Goal: Obtain resource: Download file/media

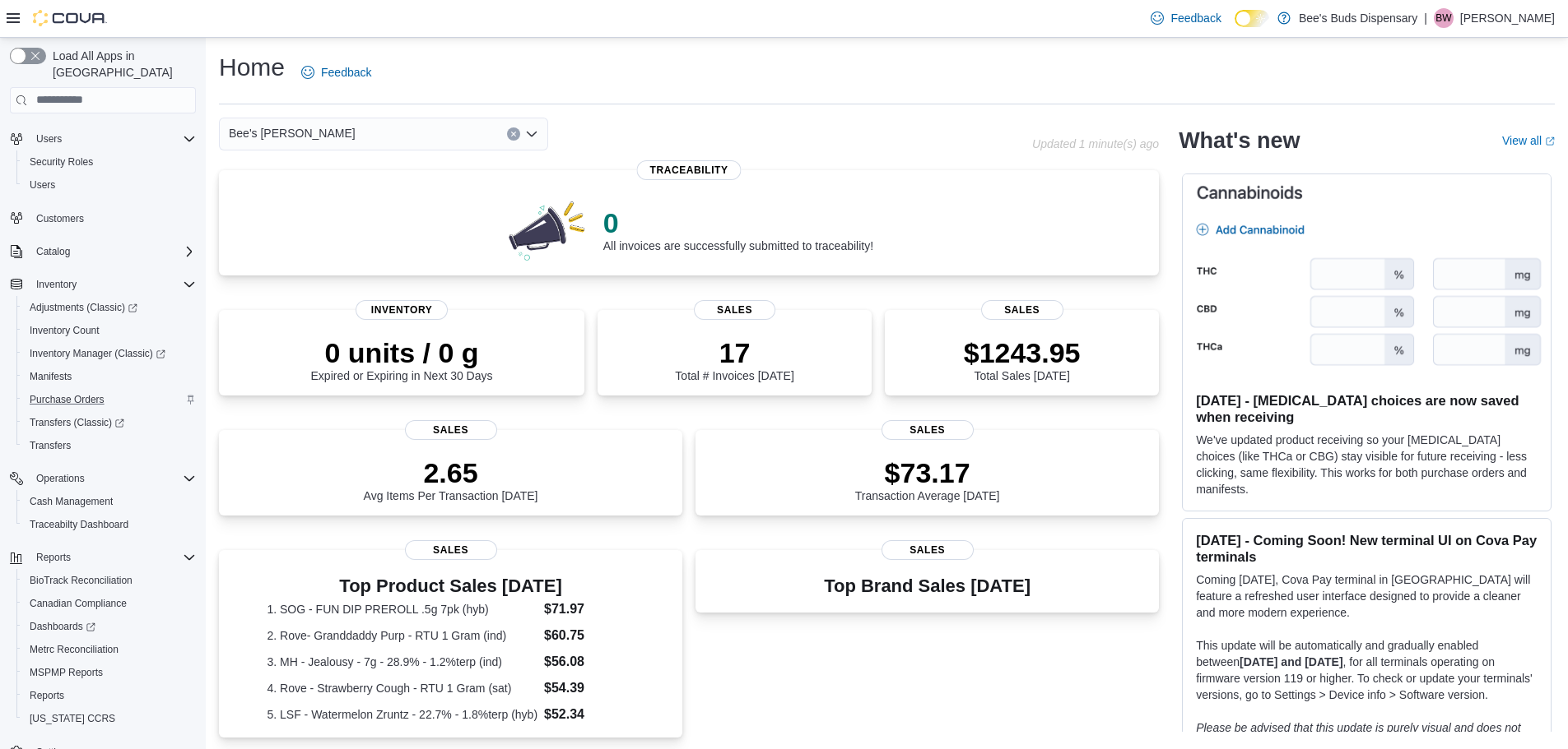
scroll to position [77, 0]
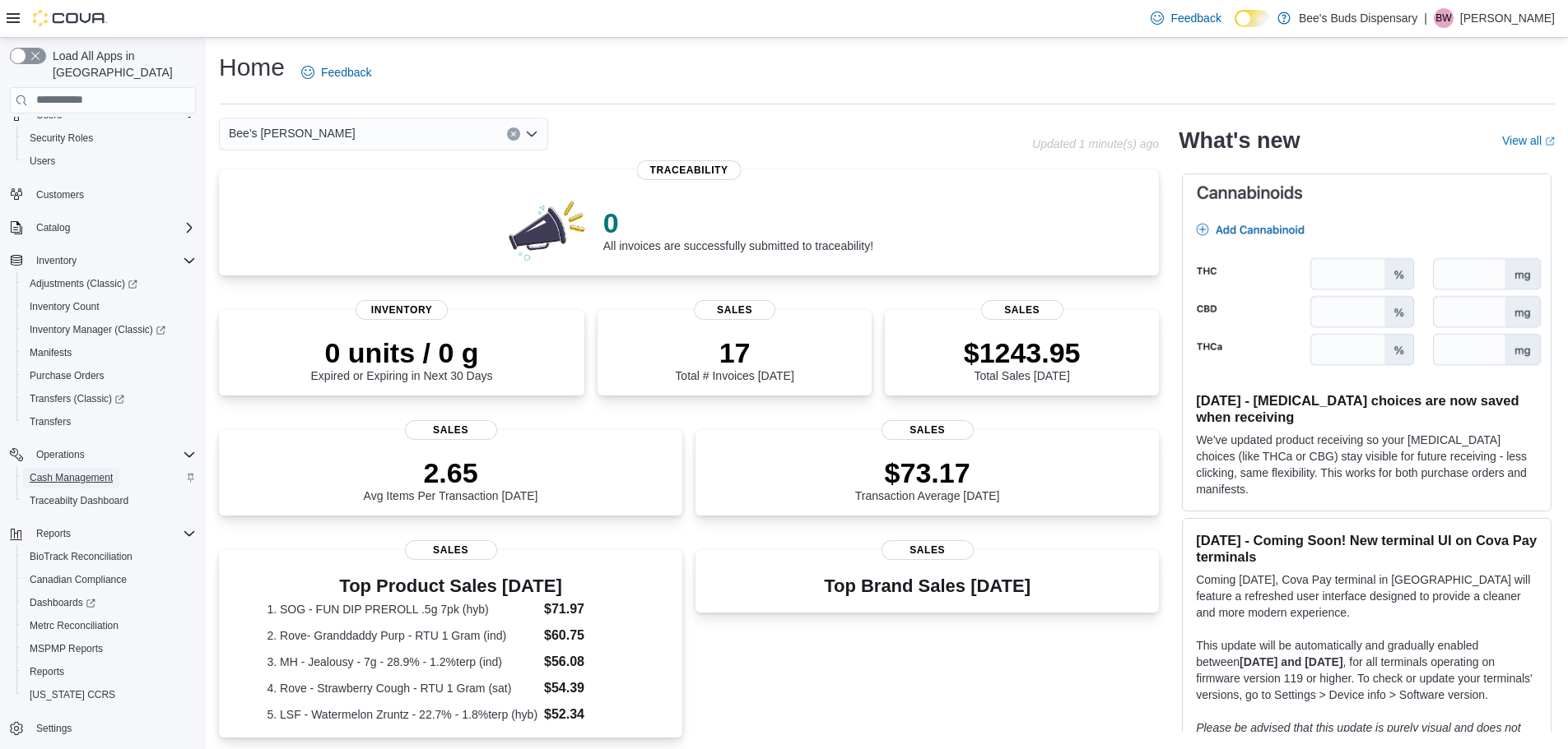
click at [70, 471] on span "Cash Management" at bounding box center [71, 477] width 83 height 13
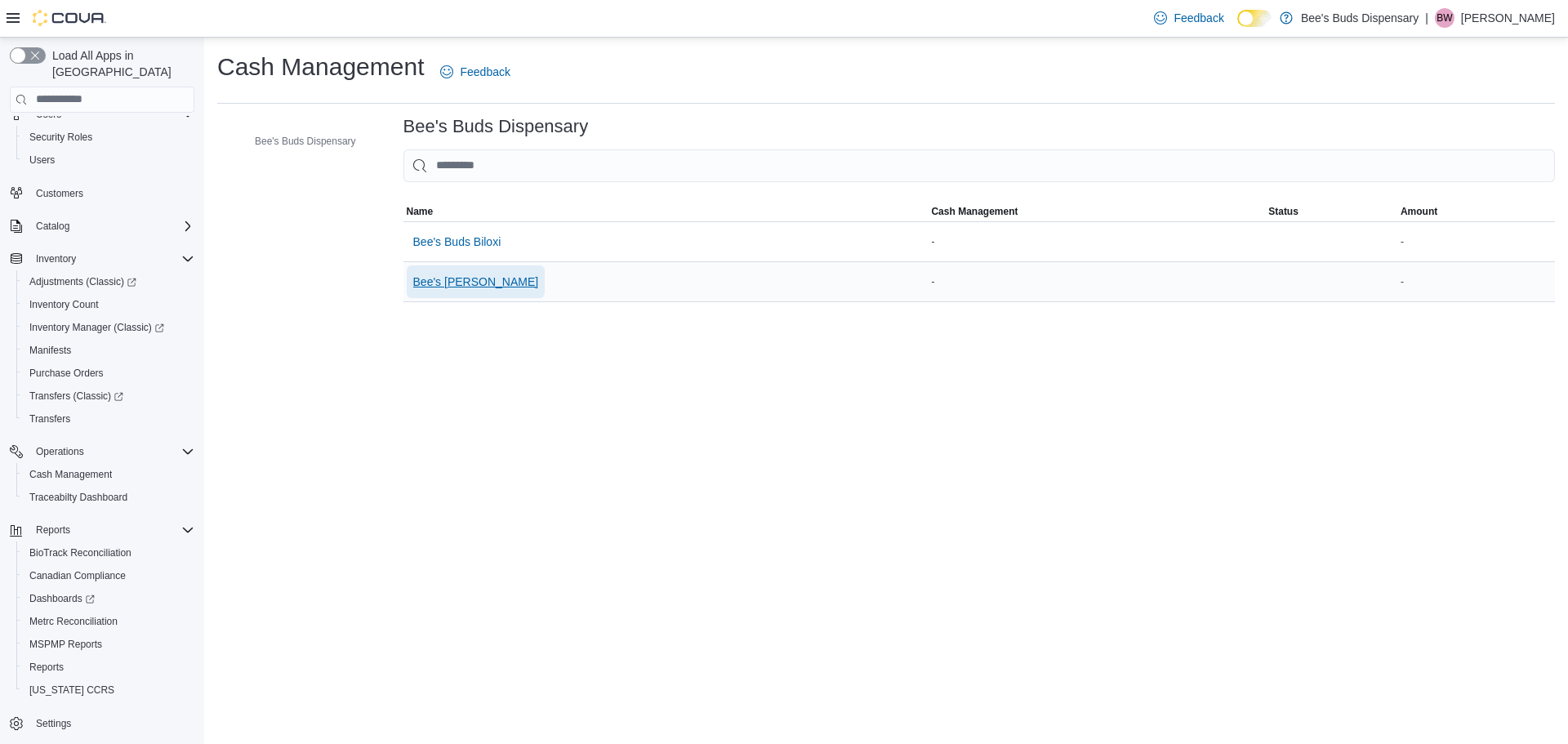
click at [455, 283] on span "Bee's [PERSON_NAME]" at bounding box center [476, 282] width 126 height 16
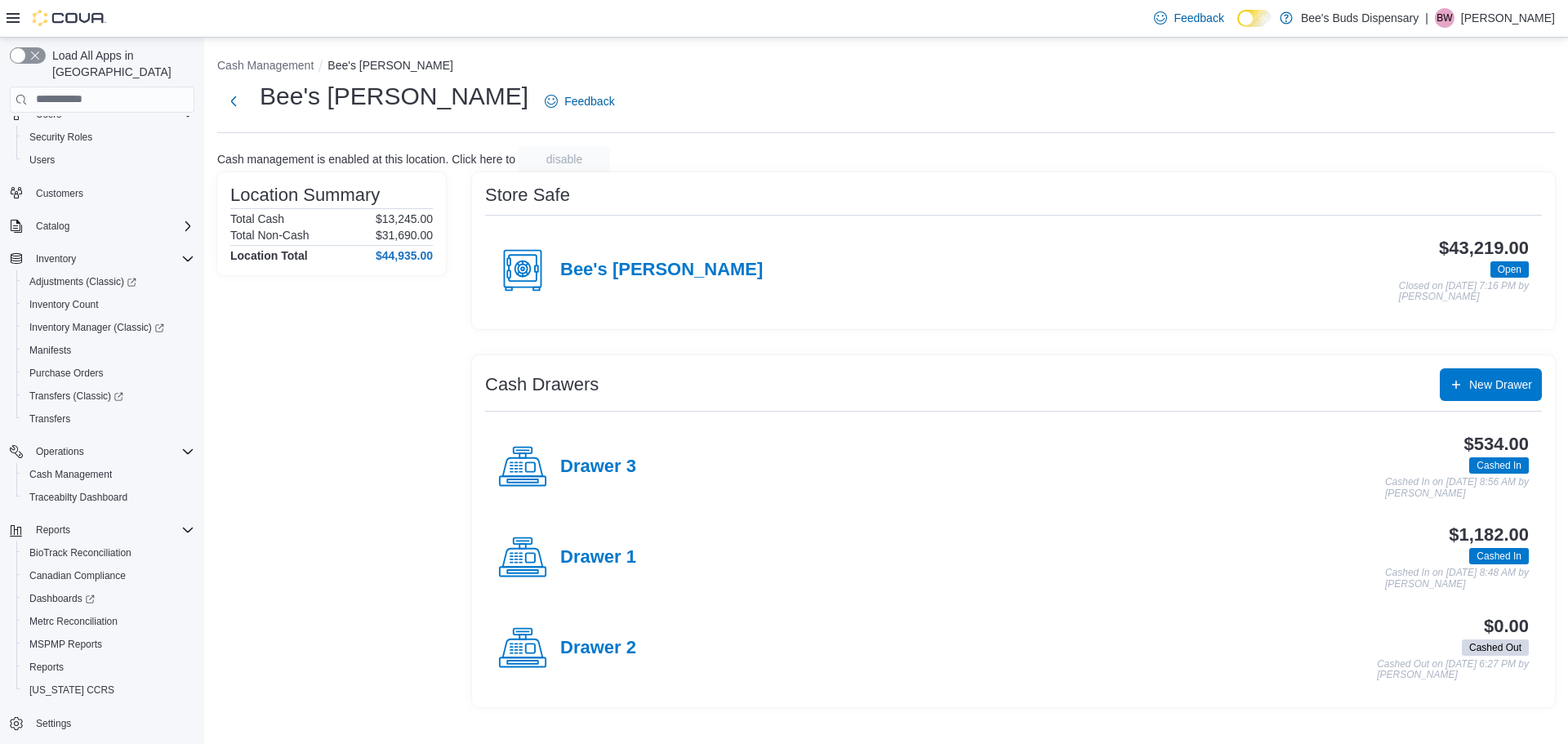
click at [625, 272] on h4 "Bee's [PERSON_NAME]" at bounding box center [661, 270] width 203 height 21
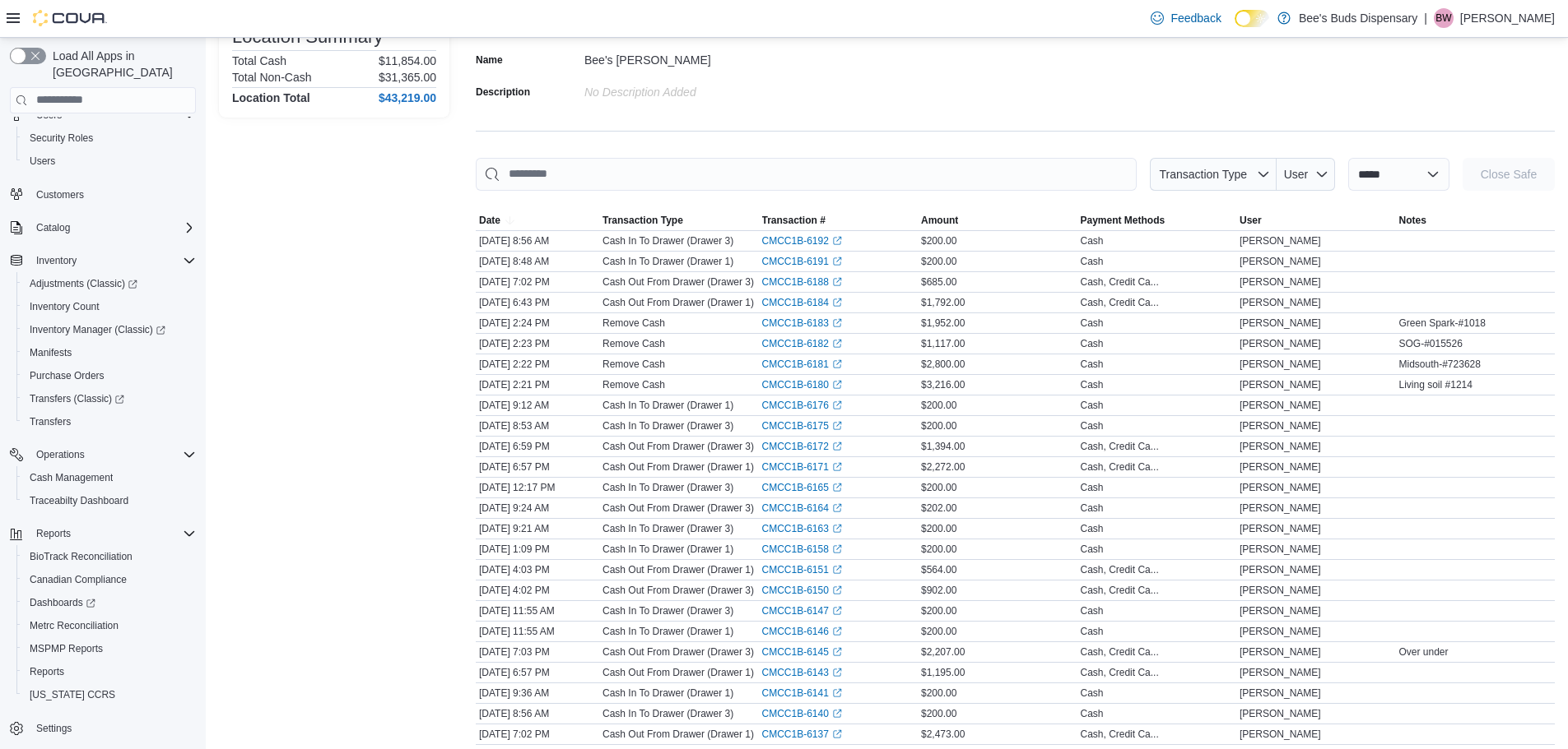
scroll to position [112, 0]
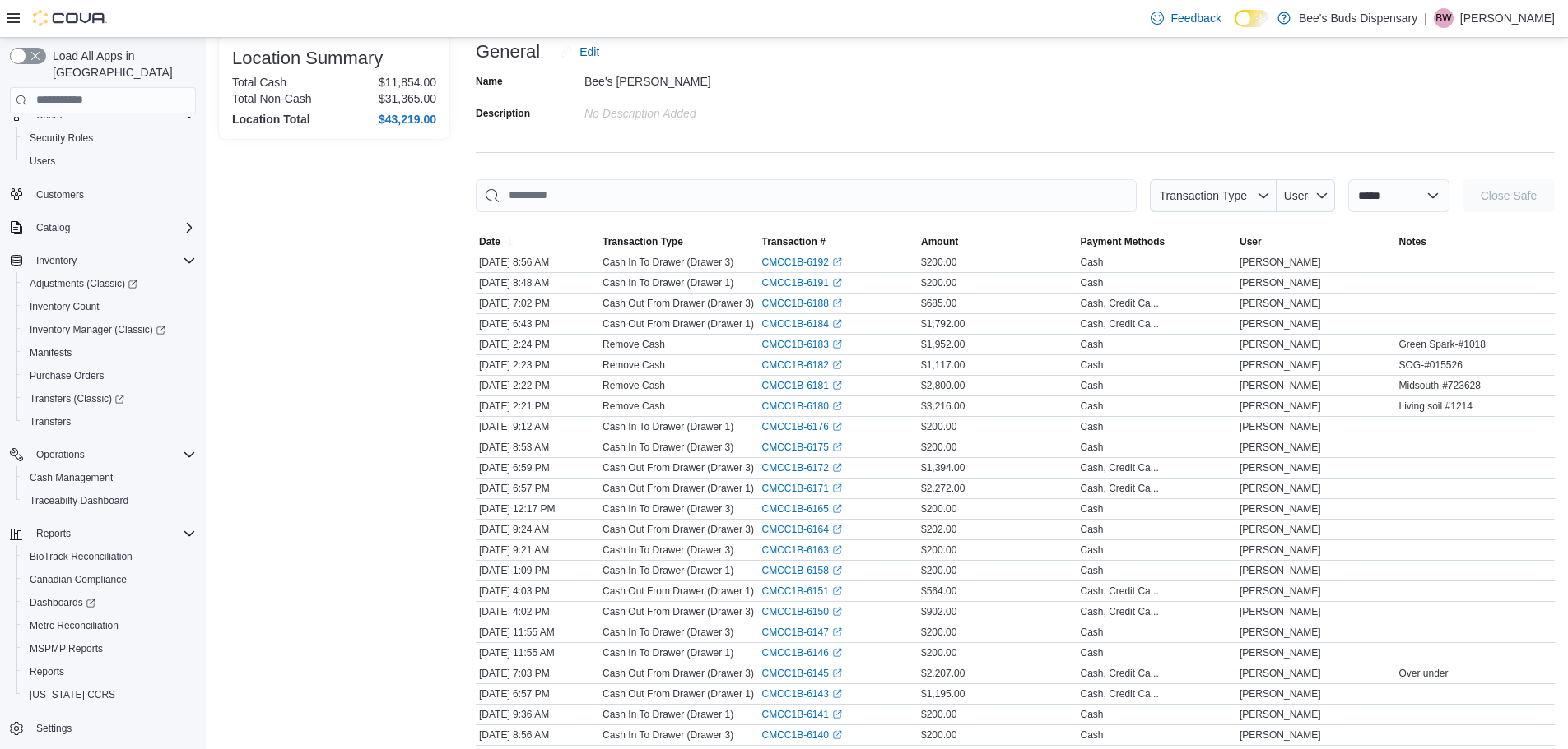
click at [62, 527] on span "Reports" at bounding box center [53, 533] width 34 height 13
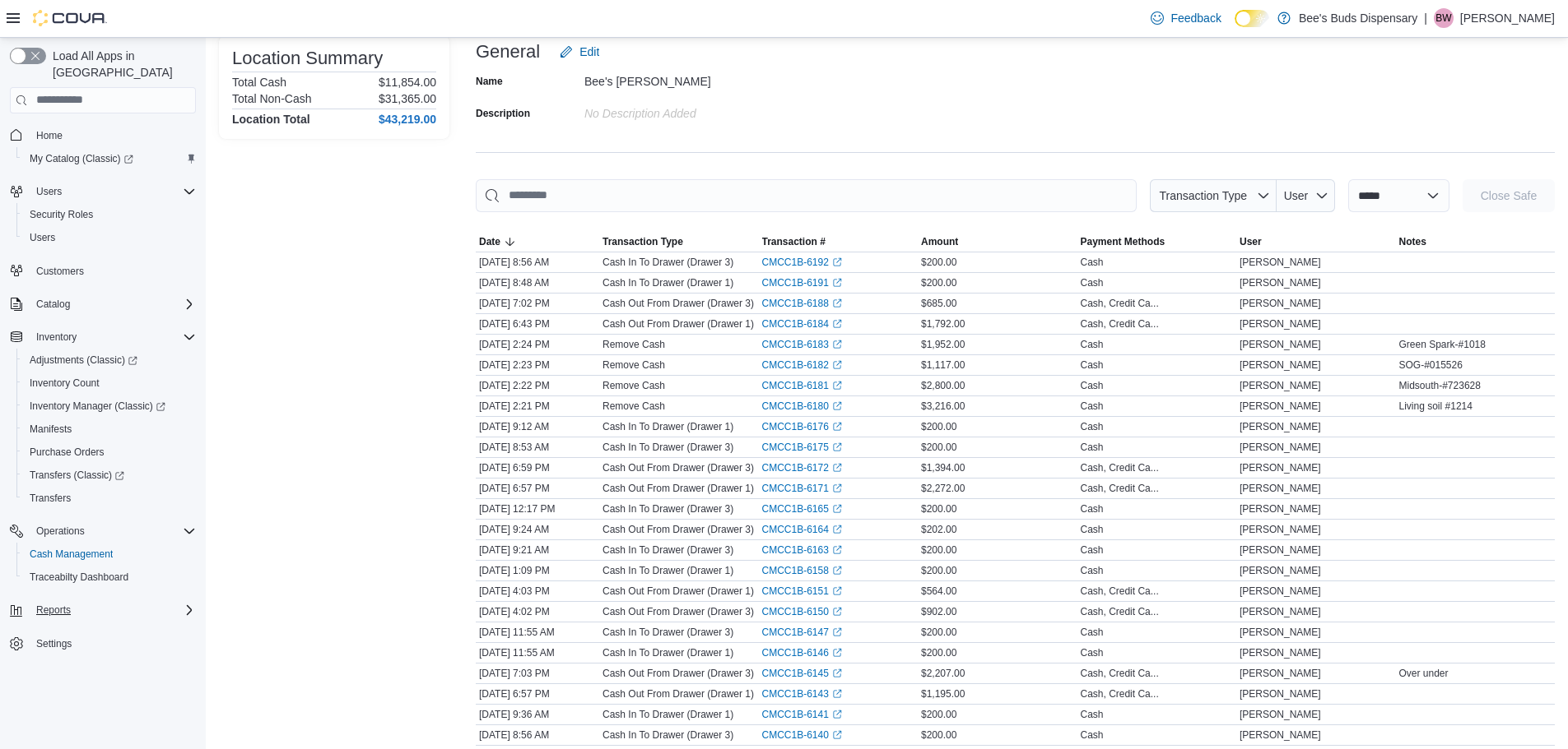
scroll to position [0, 0]
click at [38, 604] on span "Reports" at bounding box center [53, 610] width 34 height 13
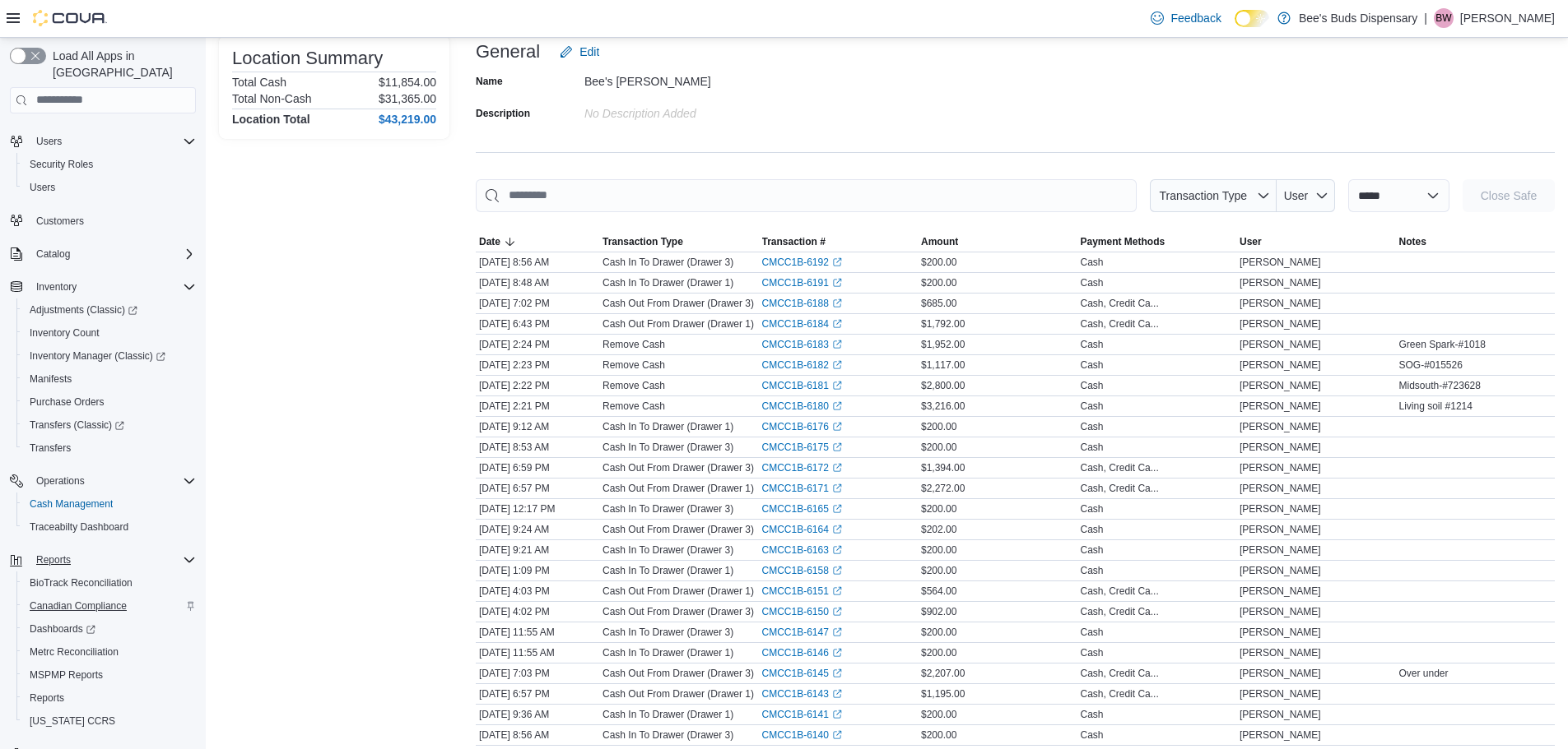
scroll to position [77, 0]
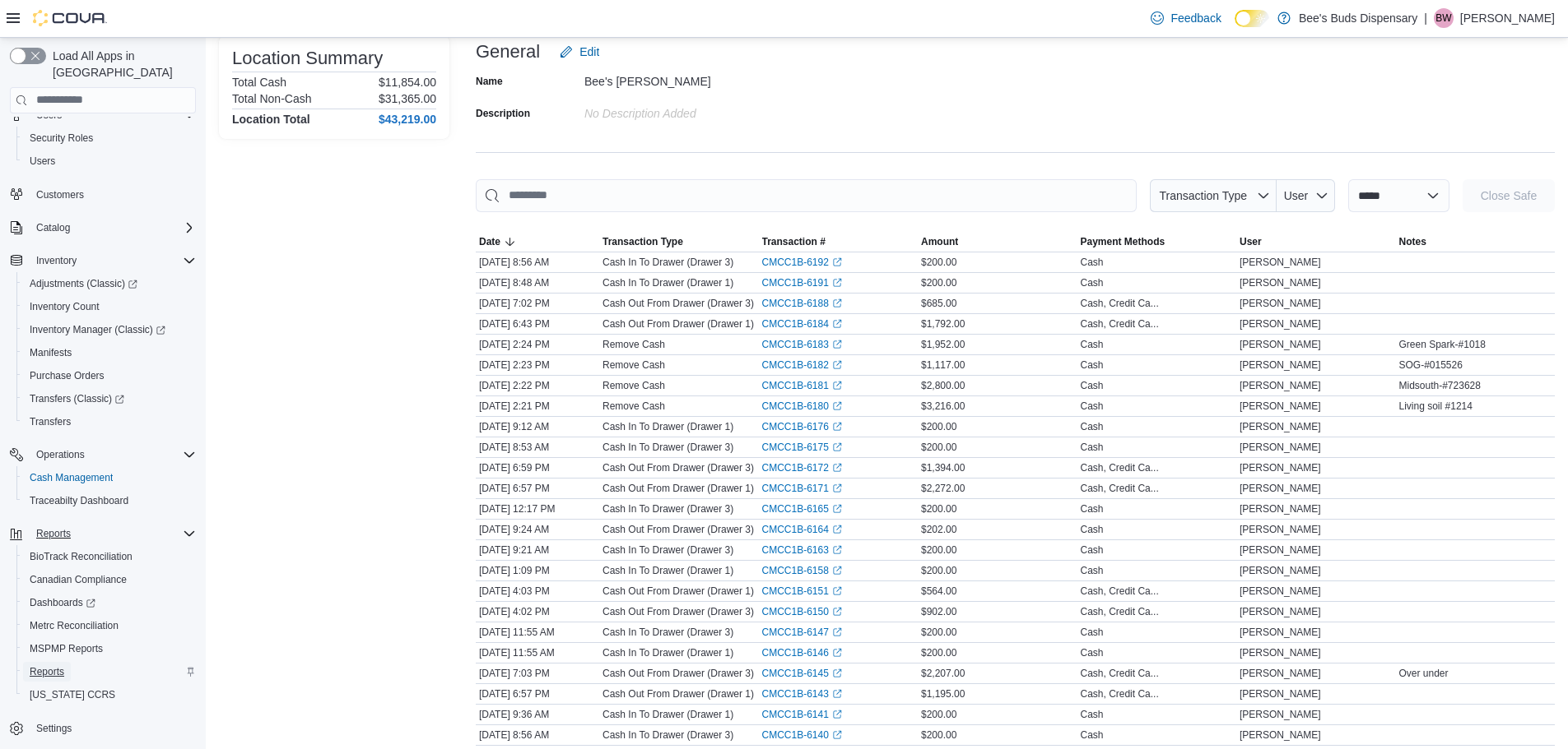
click at [48, 665] on span "Reports" at bounding box center [47, 671] width 34 height 13
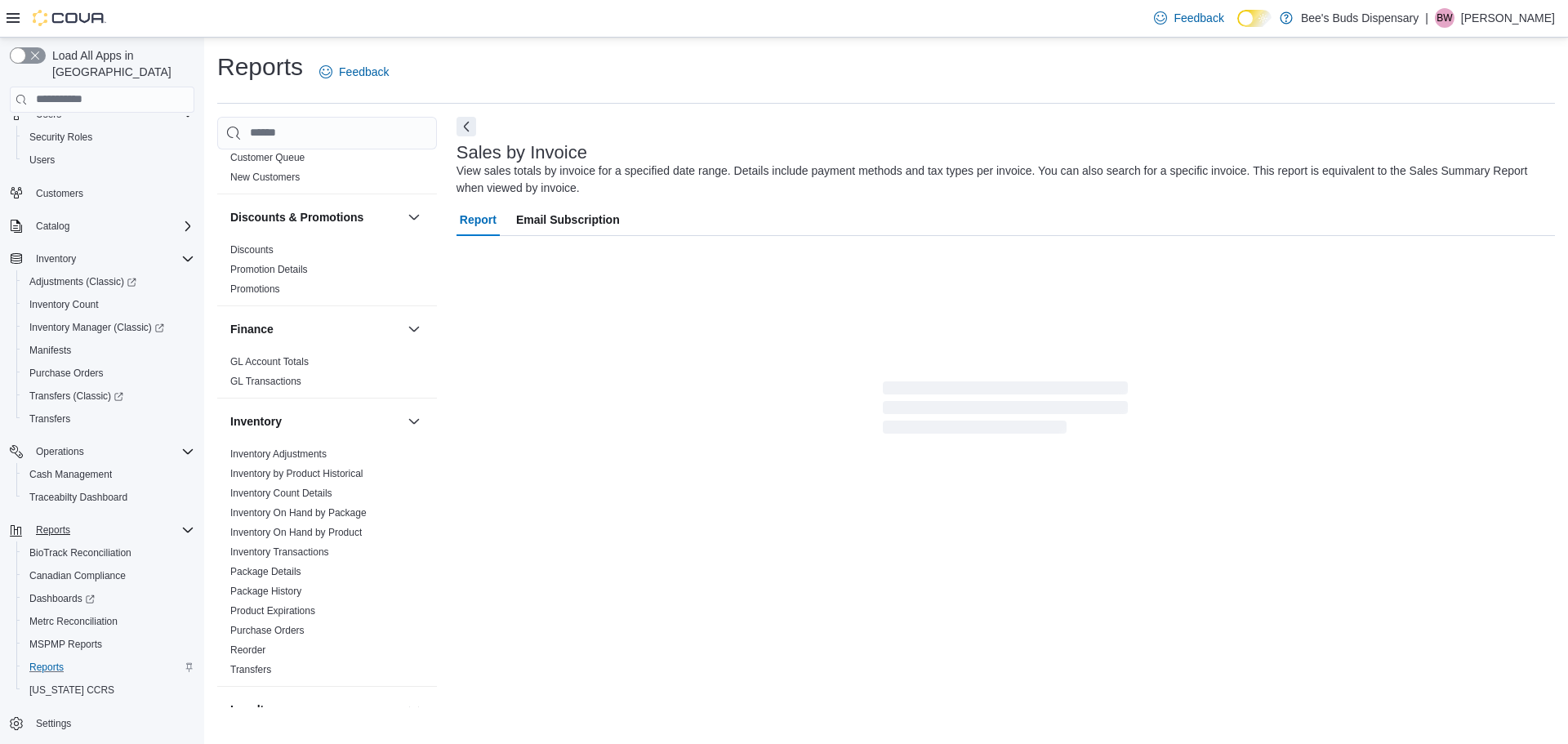
scroll to position [327, 0]
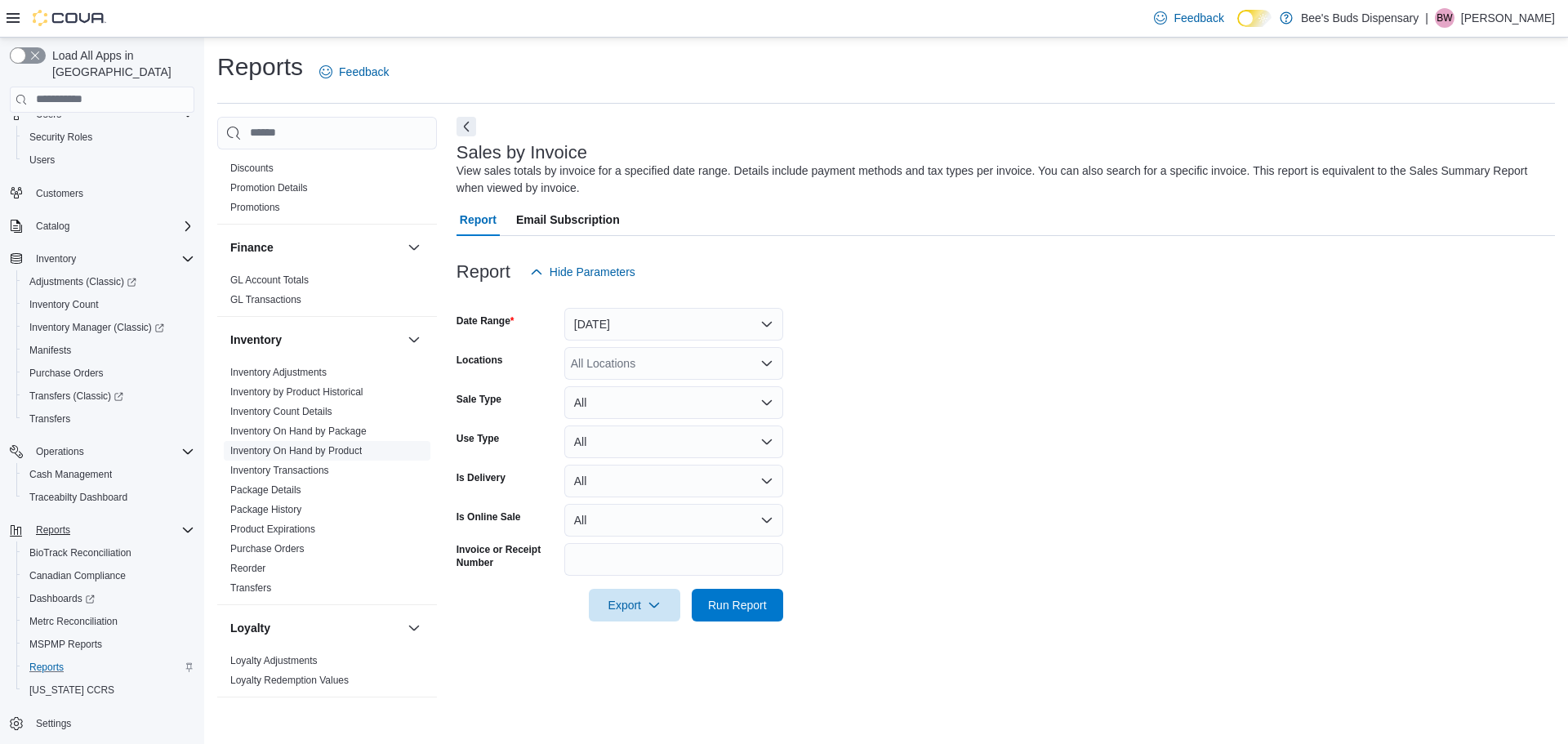
click at [346, 452] on link "Inventory On Hand by Product" at bounding box center [296, 450] width 131 height 11
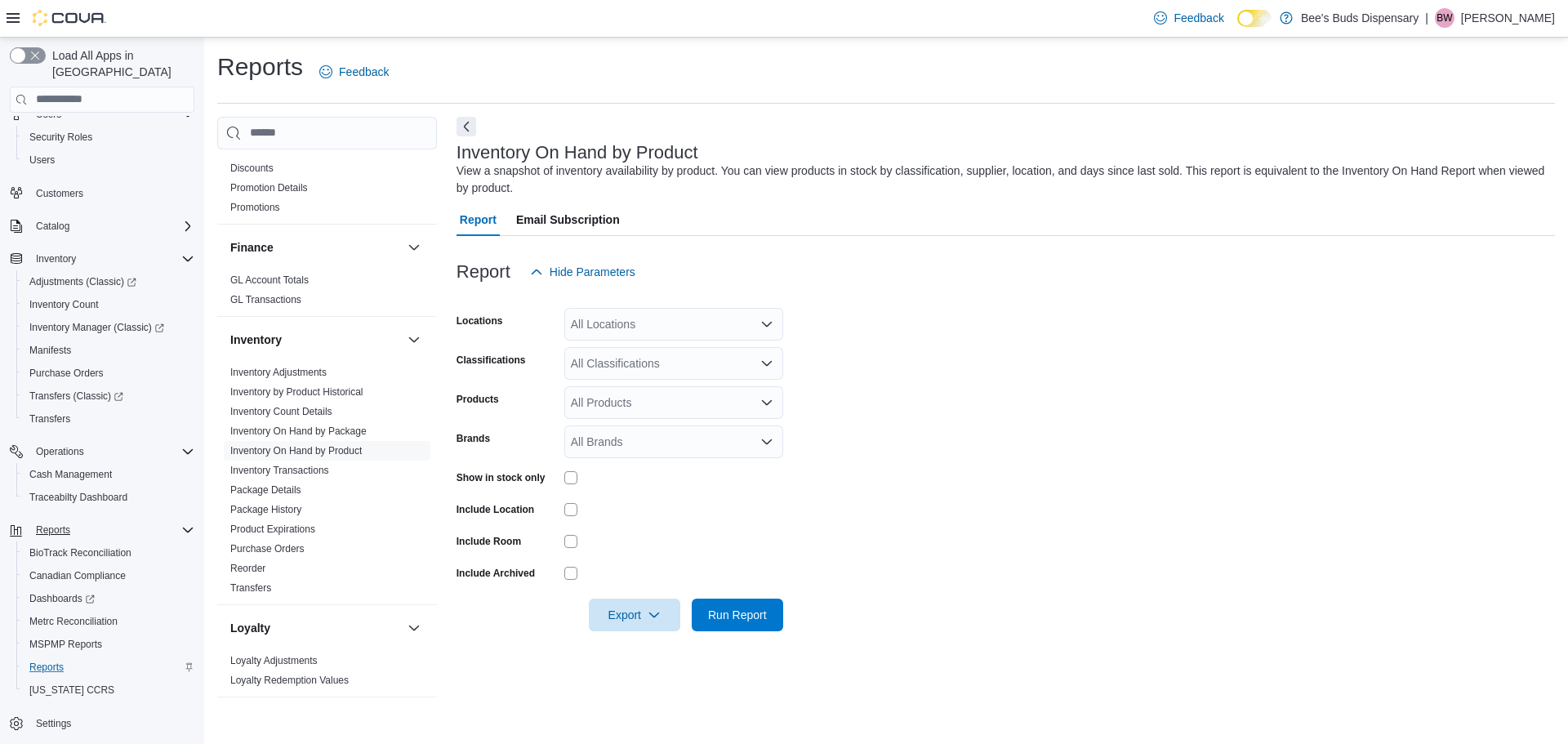
click at [872, 298] on div at bounding box center [1006, 298] width 1099 height 20
click at [764, 323] on icon "Open list of options" at bounding box center [767, 324] width 10 height 5
click at [661, 402] on span "Bee's [PERSON_NAME]" at bounding box center [662, 399] width 126 height 16
click at [807, 348] on form "Locations Bee's Buds [PERSON_NAME] Classifications All Classifications Products…" at bounding box center [1006, 460] width 1099 height 344
click at [767, 361] on icon "Open list of options" at bounding box center [767, 363] width 13 height 13
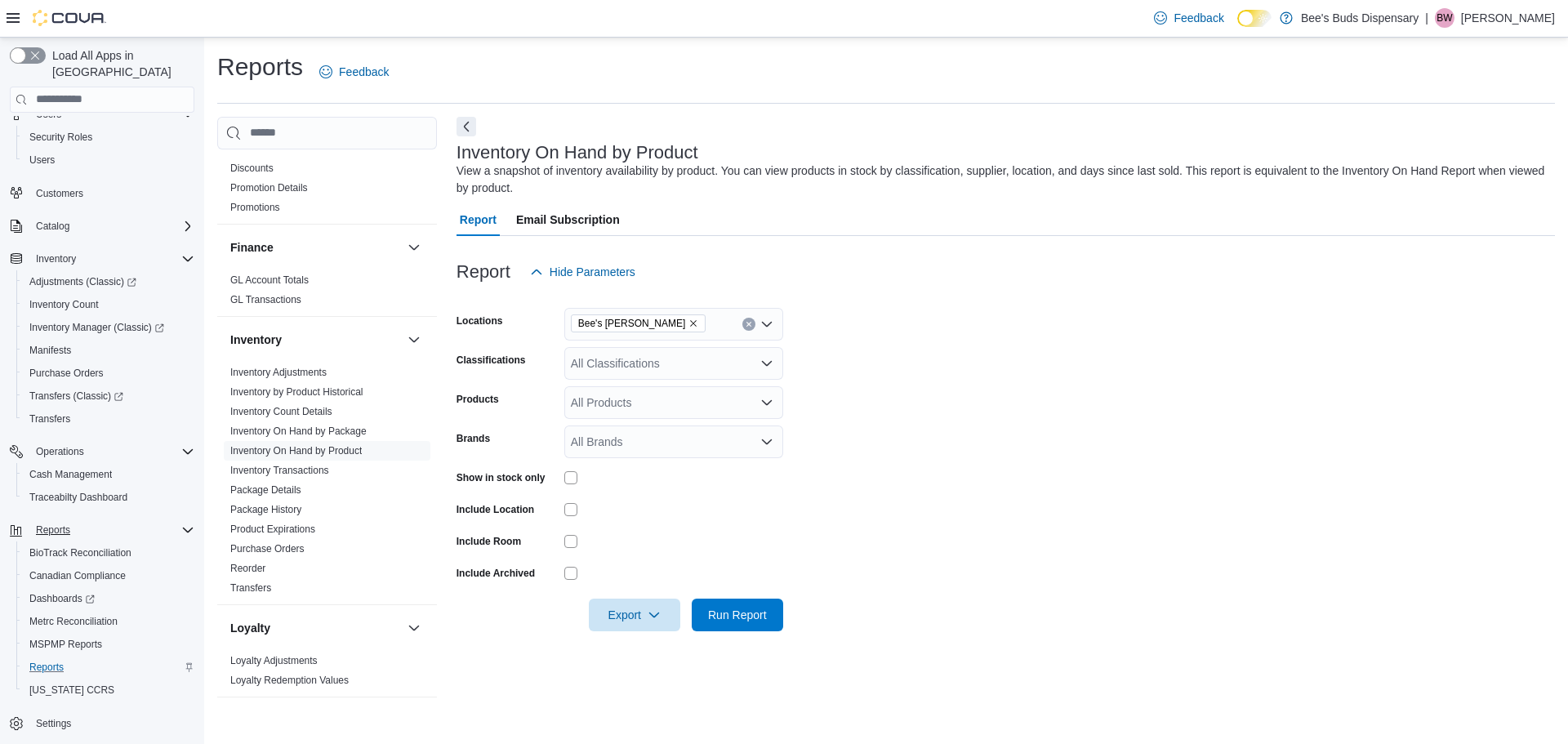
click at [833, 351] on form "Locations Bee's Buds [PERSON_NAME] Classifications All Classifications Products…" at bounding box center [1006, 460] width 1099 height 344
click at [770, 365] on icon "Open list of options" at bounding box center [767, 363] width 13 height 13
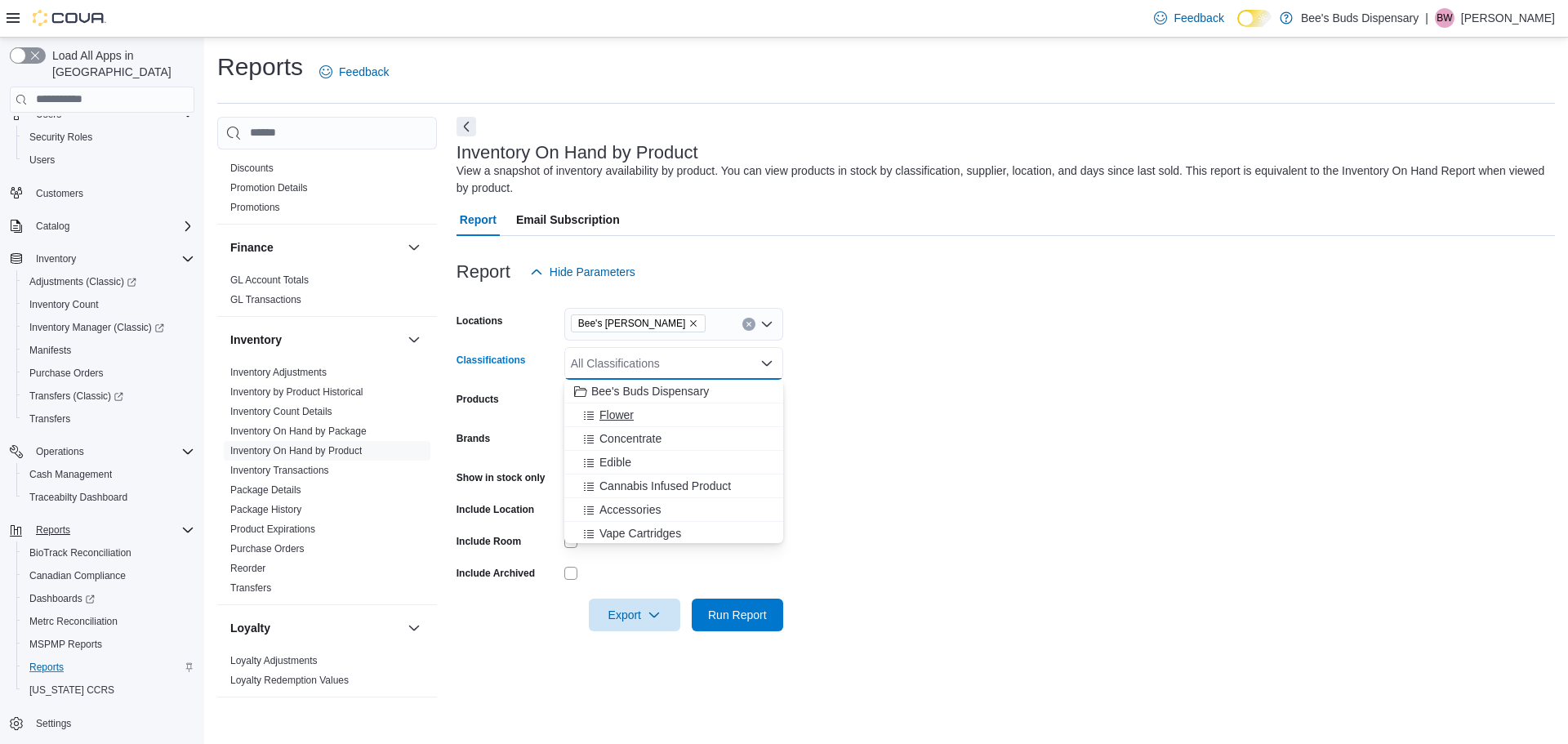
click at [633, 413] on span "Flower" at bounding box center [617, 415] width 34 height 16
click at [918, 389] on form "Locations Bee's Buds [PERSON_NAME] Classifications Flower Combo box. Selected. …" at bounding box center [1006, 460] width 1099 height 344
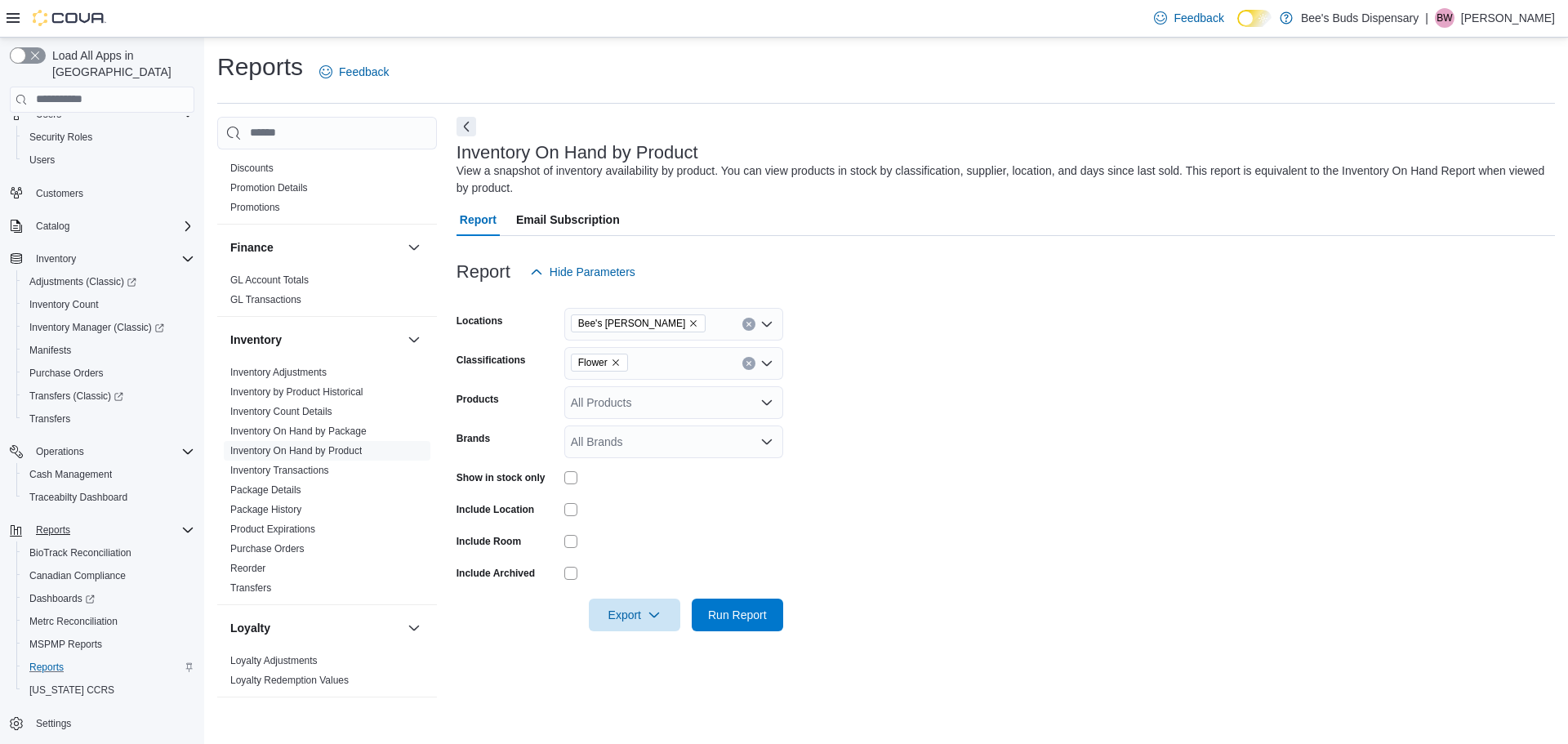
click at [765, 401] on icon "Open list of options" at bounding box center [767, 402] width 10 height 5
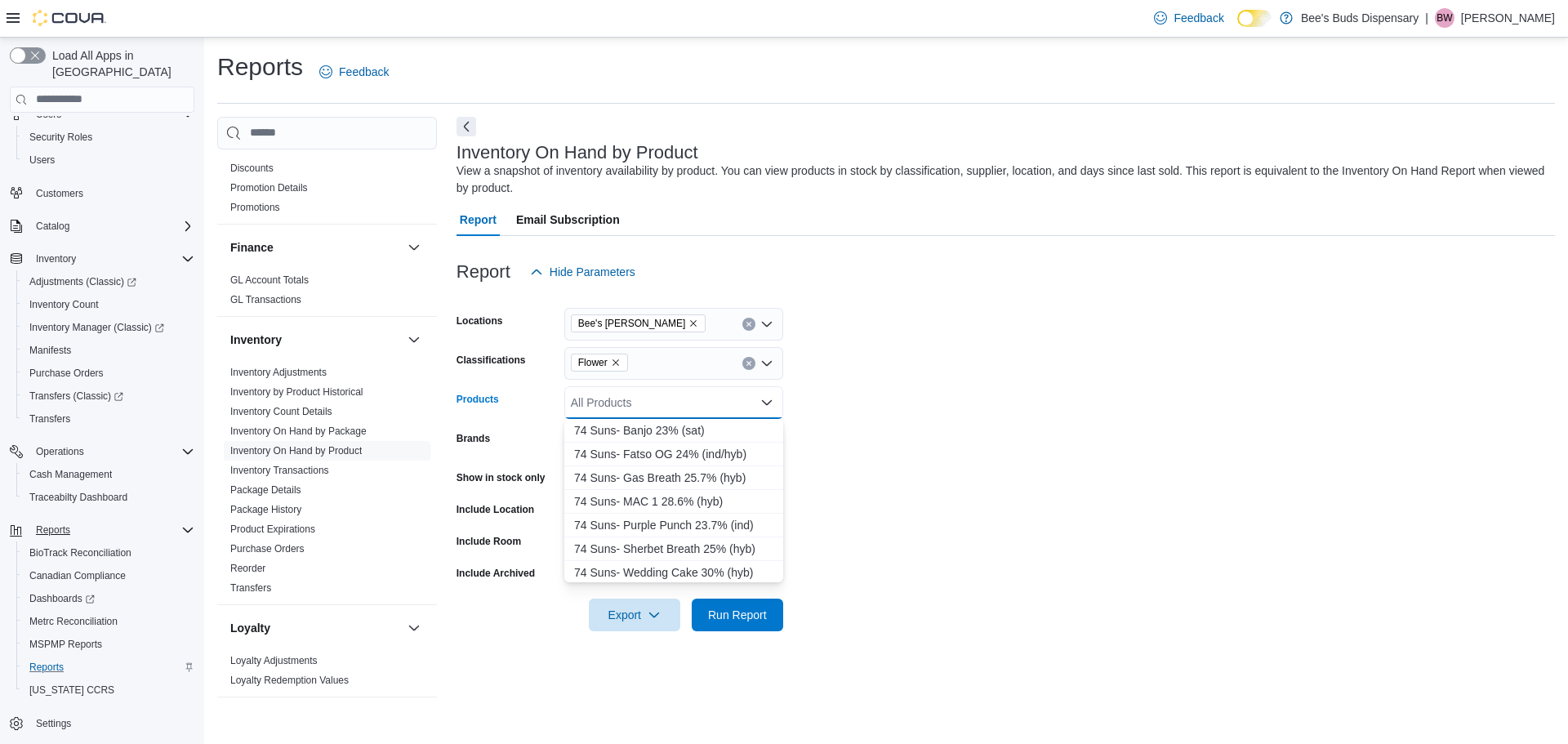
click at [873, 415] on form "Locations Bee's Buds [PERSON_NAME] Classifications Flower Products All Products…" at bounding box center [1006, 460] width 1099 height 344
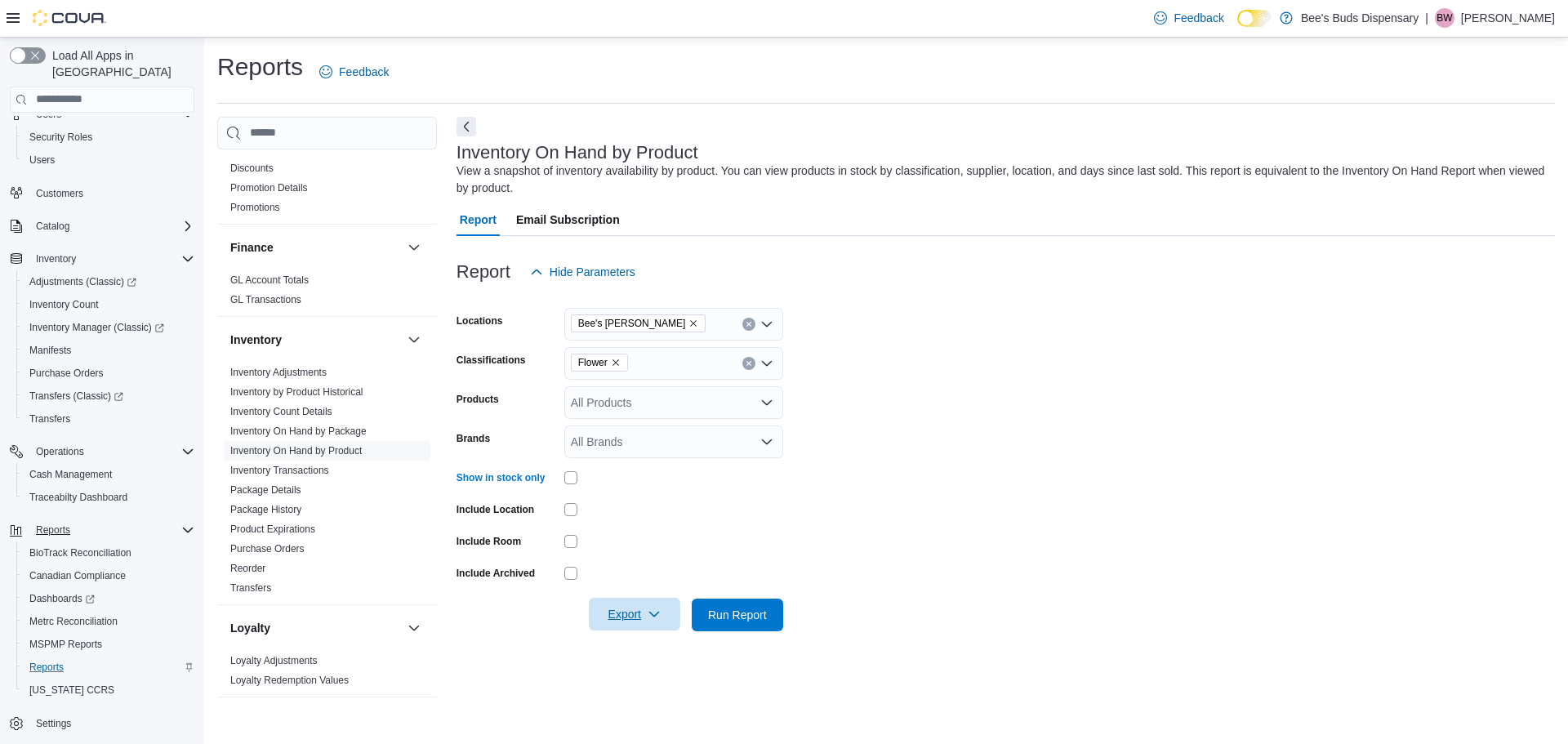
click at [631, 614] on span "Export" at bounding box center [634, 614] width 72 height 33
click at [628, 512] on span "Export to Excel" at bounding box center [637, 517] width 74 height 13
click at [589, 599] on button "Export" at bounding box center [634, 615] width 92 height 33
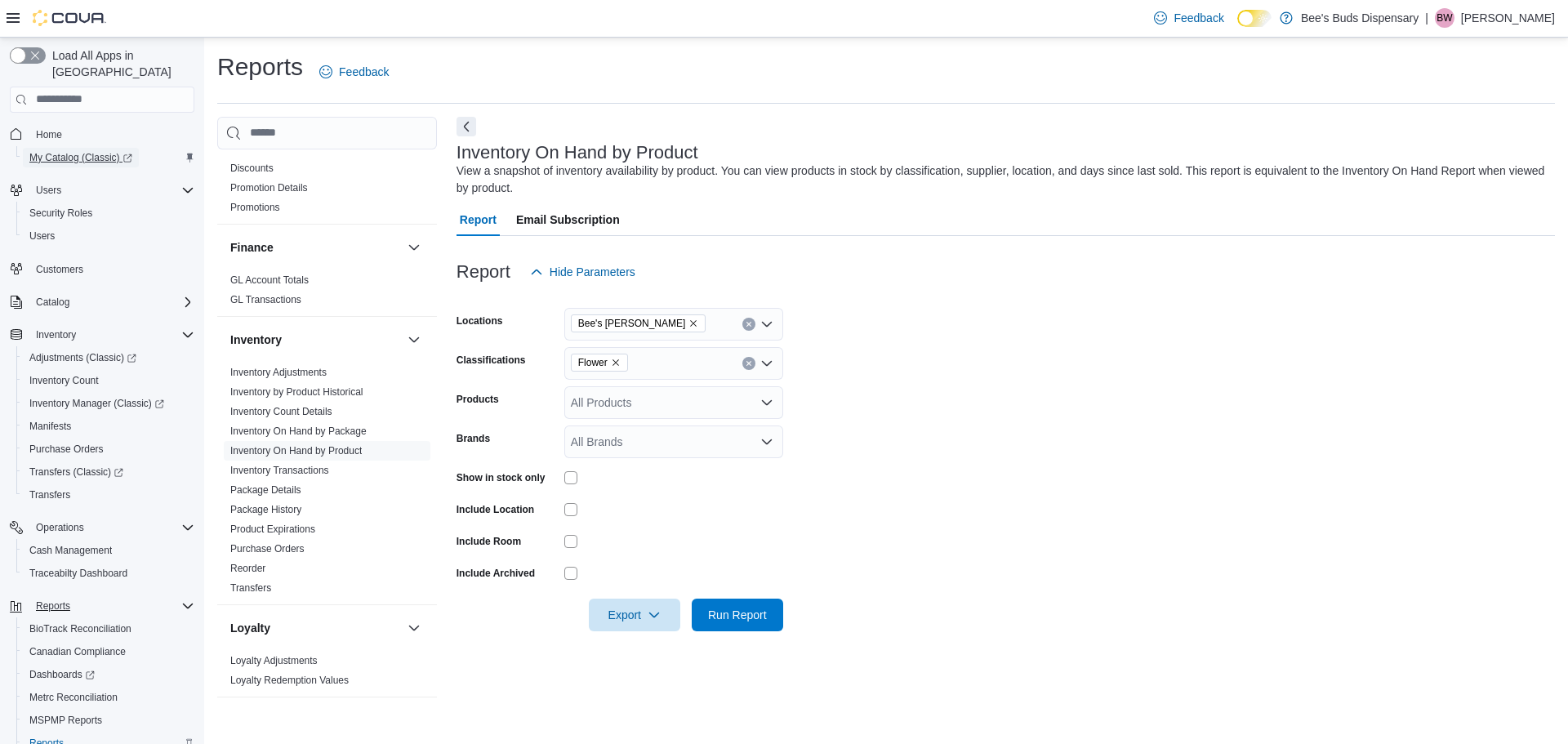
click at [73, 151] on span "My Catalog (Classic)" at bounding box center [81, 157] width 103 height 13
